Goal: Information Seeking & Learning: Find specific fact

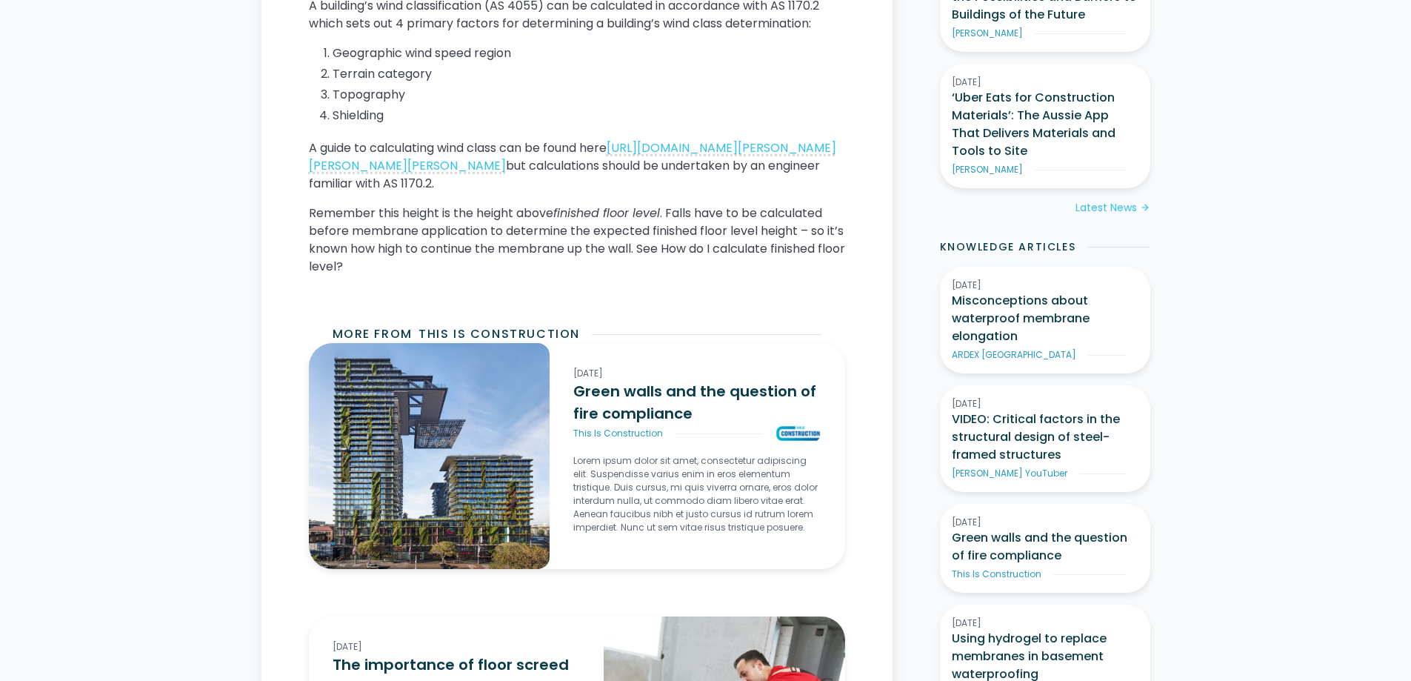
scroll to position [1111, 0]
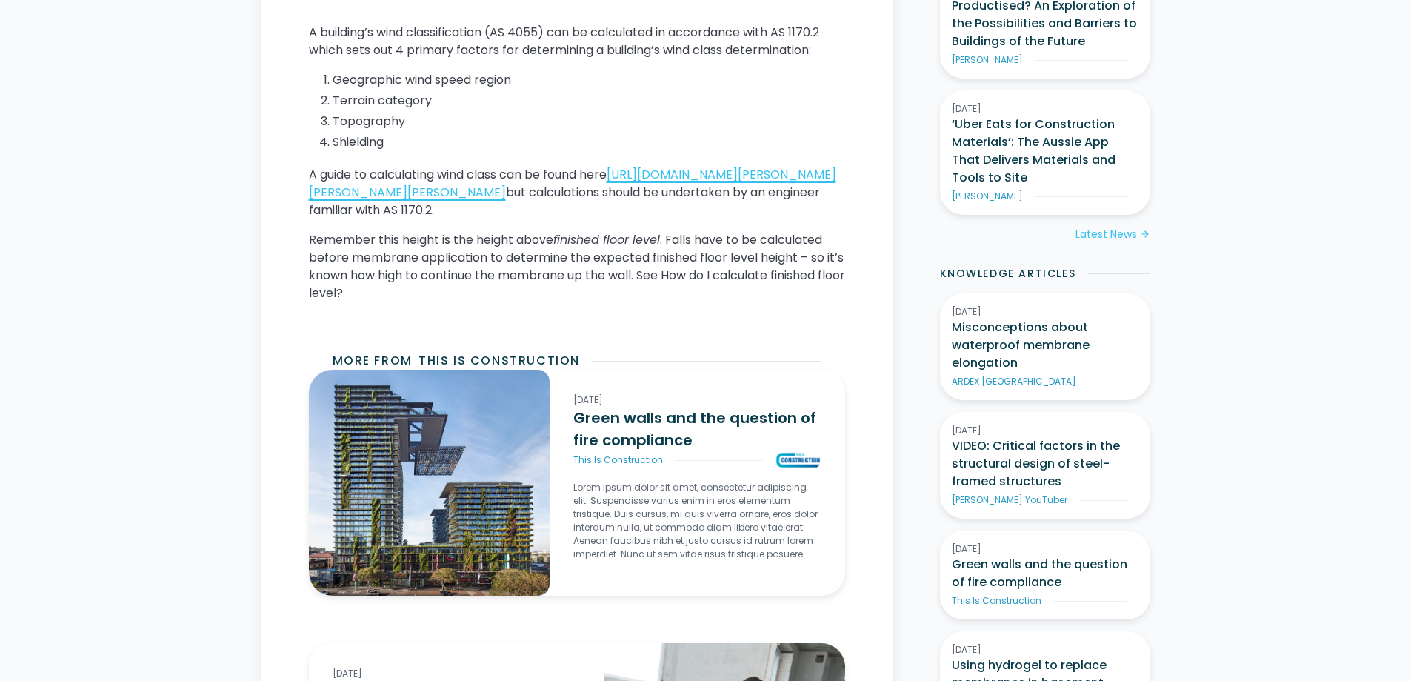
click at [457, 201] on link "[URL][DOMAIN_NAME][PERSON_NAME][PERSON_NAME][PERSON_NAME]" at bounding box center [572, 183] width 527 height 35
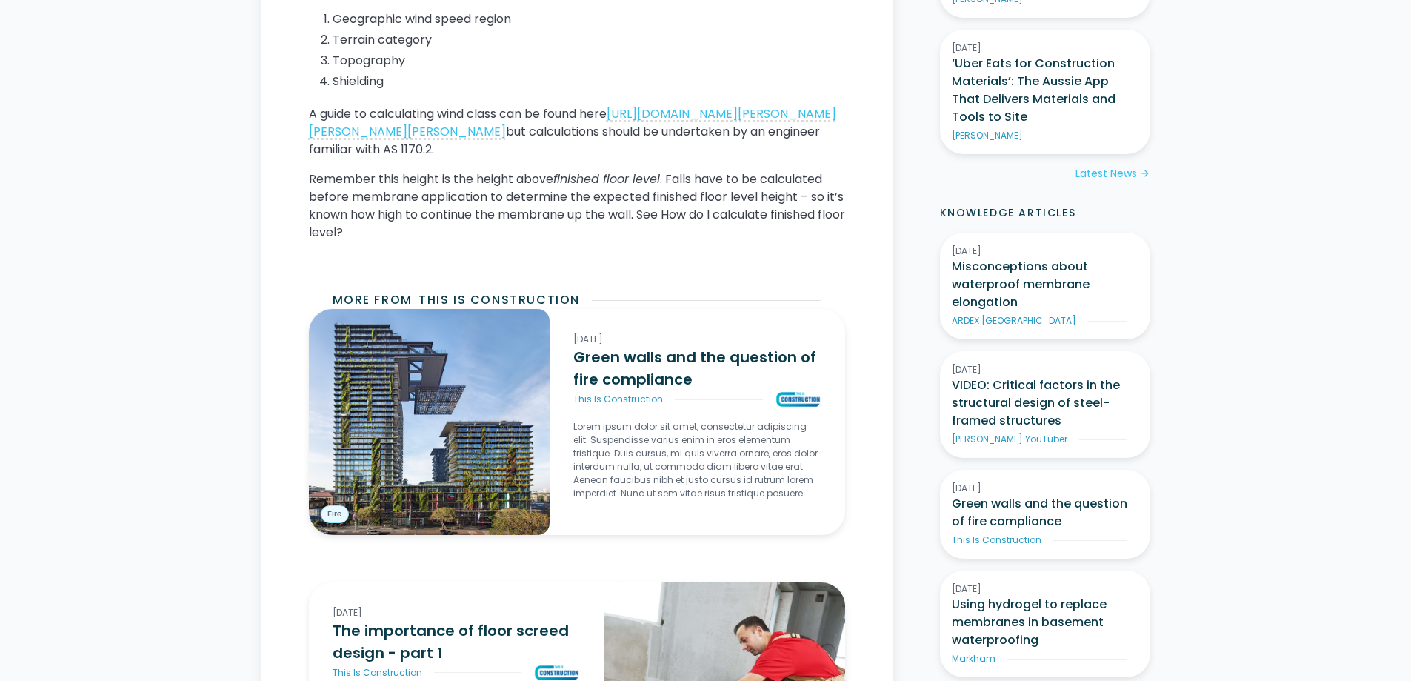
scroll to position [1037, 0]
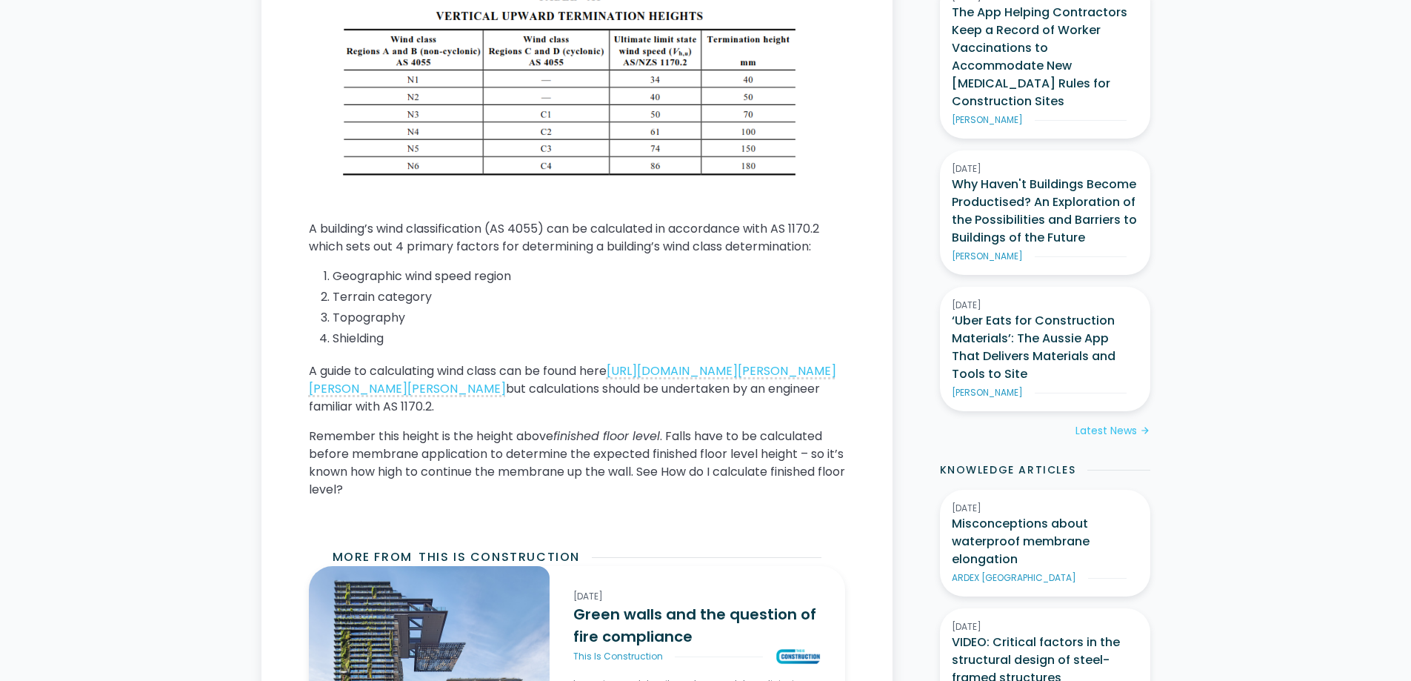
scroll to position [889, 0]
